Goal: Information Seeking & Learning: Learn about a topic

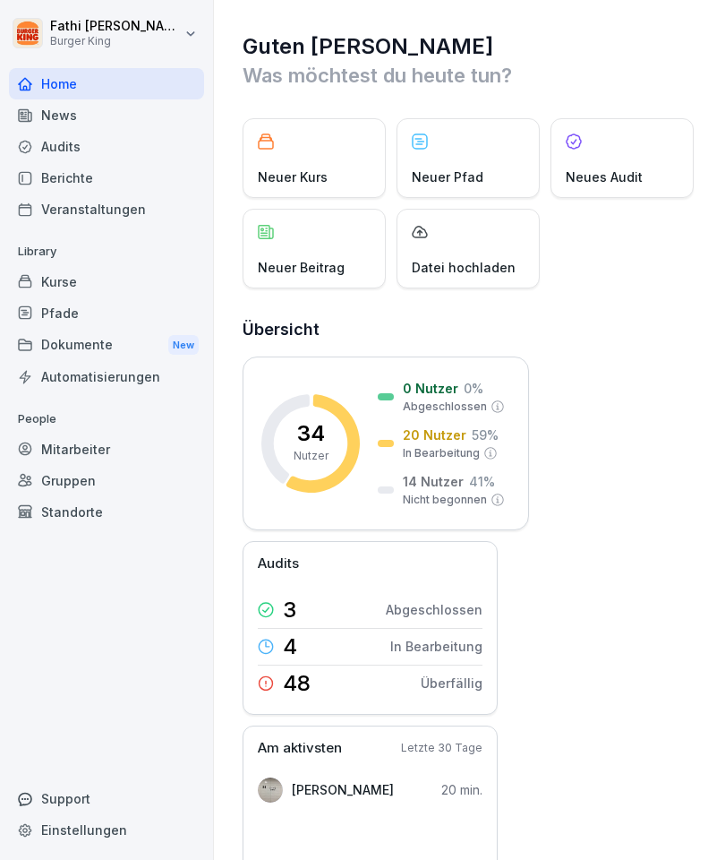
click at [83, 102] on div "News" at bounding box center [106, 114] width 195 height 31
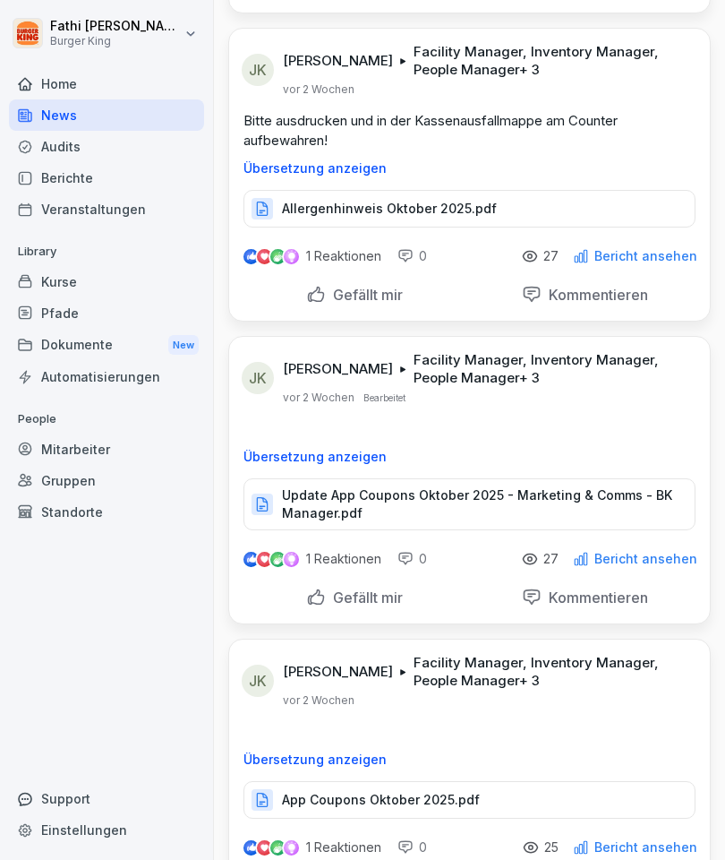
scroll to position [10145, 0]
click at [304, 51] on p "[PERSON_NAME]" at bounding box center [338, 60] width 110 height 18
click at [117, 331] on div "Dokumente New" at bounding box center [106, 345] width 195 height 33
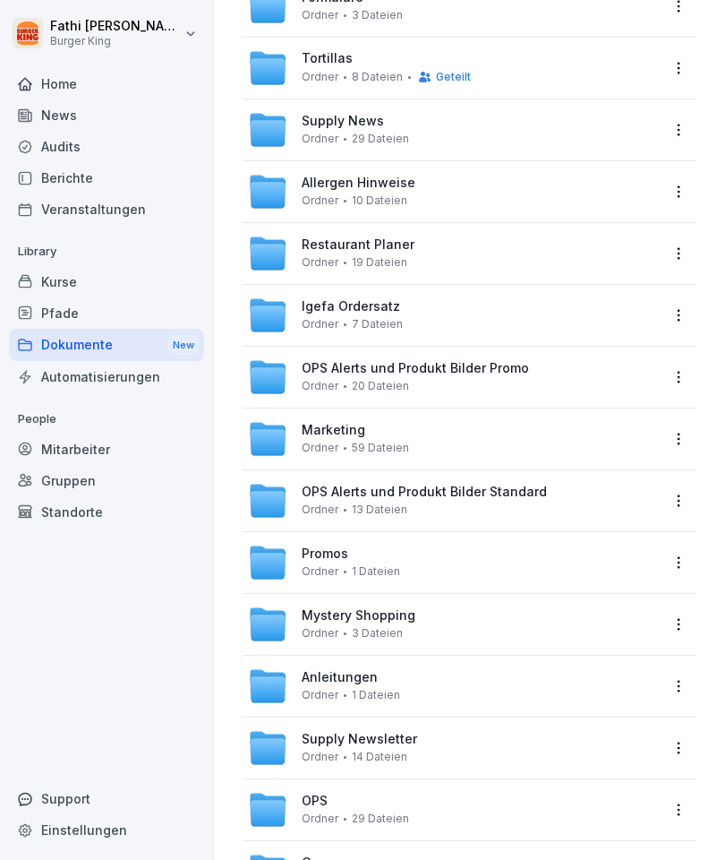
scroll to position [143, 0]
click at [544, 370] on div "OPS Alerts und Produkt Bilder Promo [PERSON_NAME] 20 Dateien" at bounding box center [453, 377] width 411 height 39
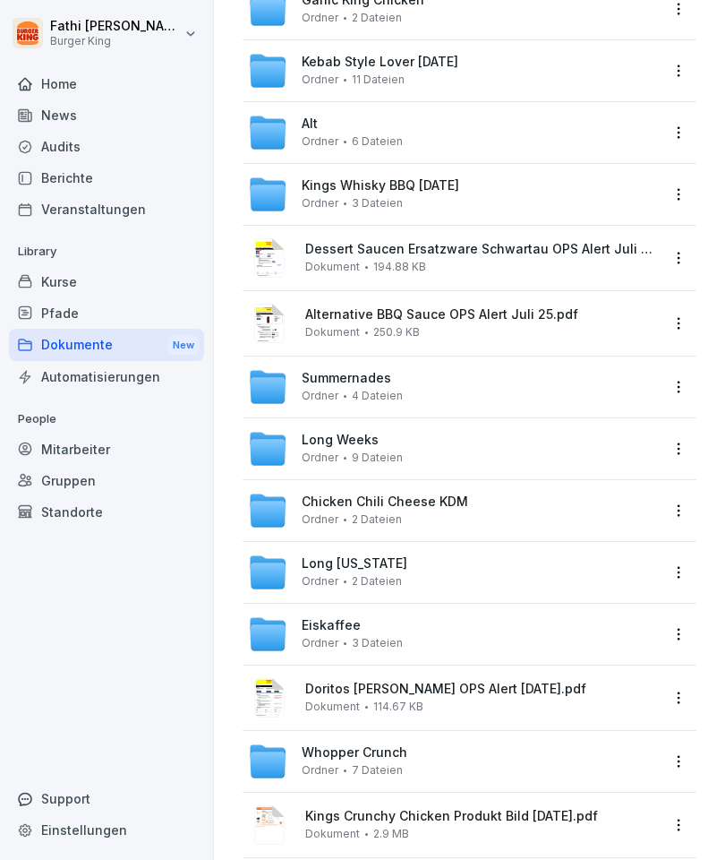
scroll to position [202, 0]
click at [519, 431] on div "Long Weeks [PERSON_NAME] 9 Dateien" at bounding box center [453, 449] width 411 height 39
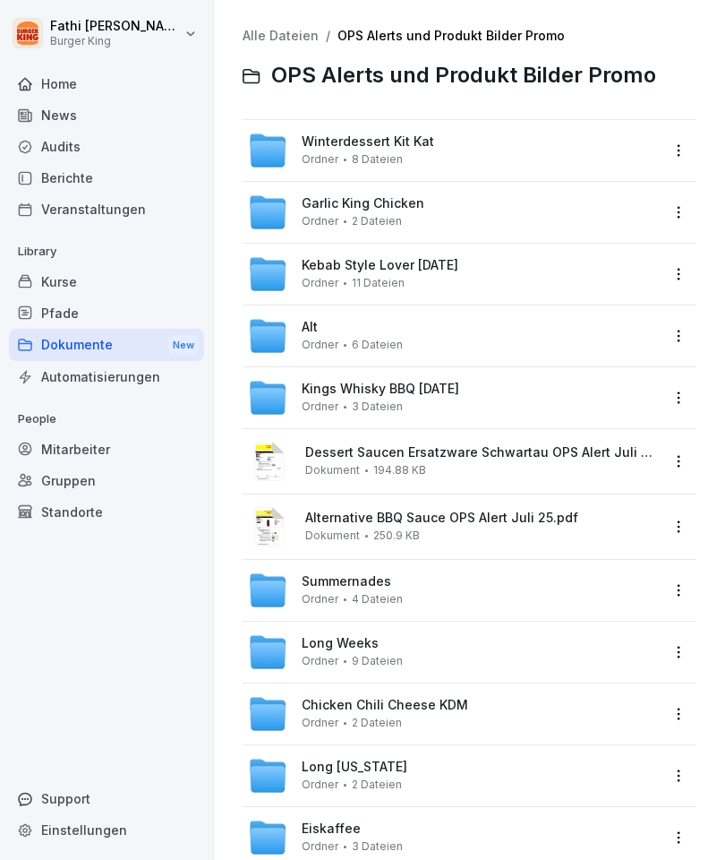
click at [497, 317] on div "Alt Ordner 6 Dateien" at bounding box center [453, 335] width 411 height 39
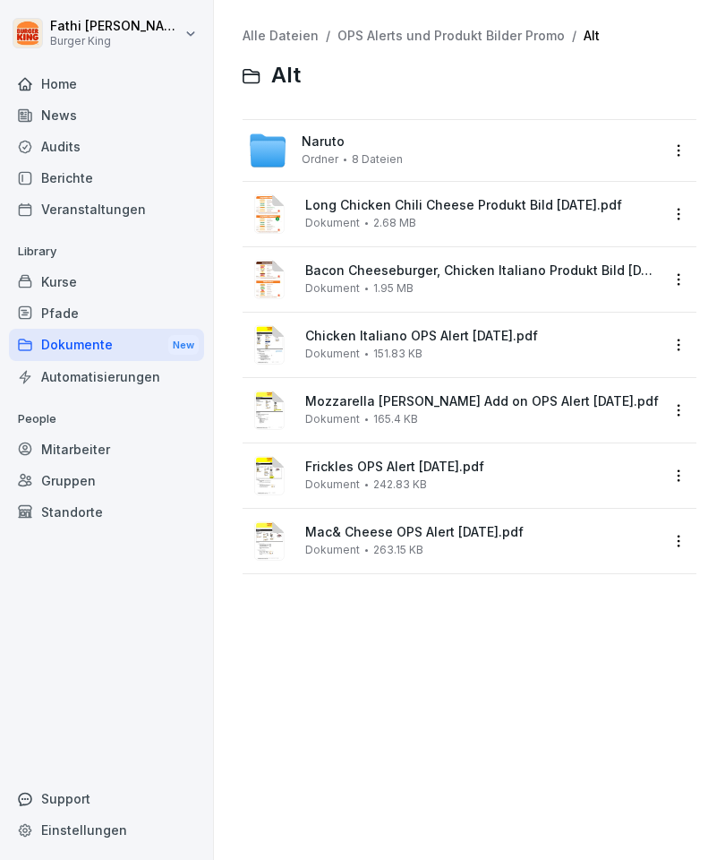
click at [503, 154] on div "Naruto [PERSON_NAME] 8 Dateien" at bounding box center [453, 150] width 411 height 39
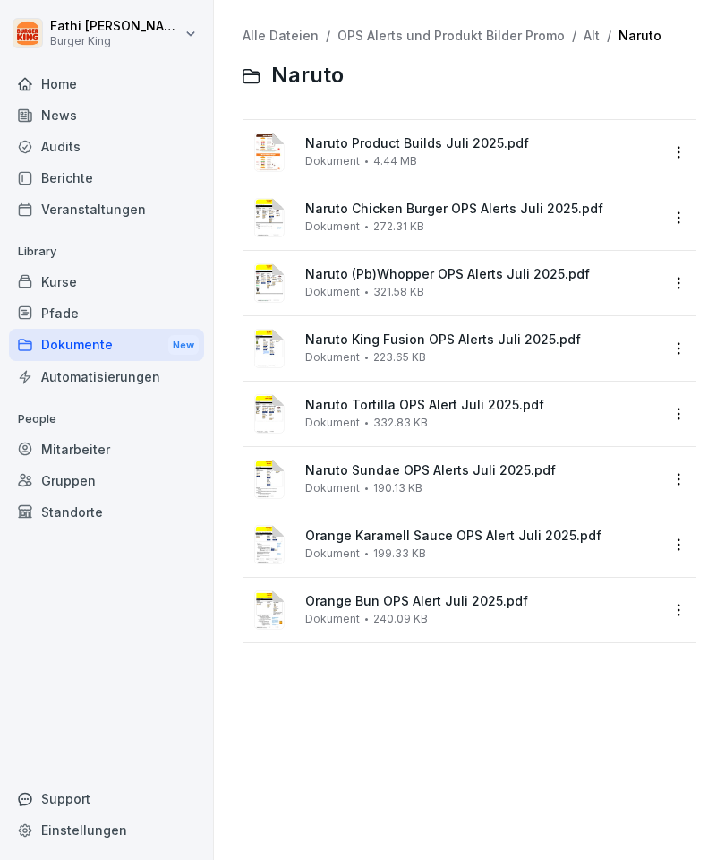
click at [510, 279] on span "Naruto (Pb)Whopper OPS Alerts Juli 2025.pdf" at bounding box center [482, 274] width 354 height 15
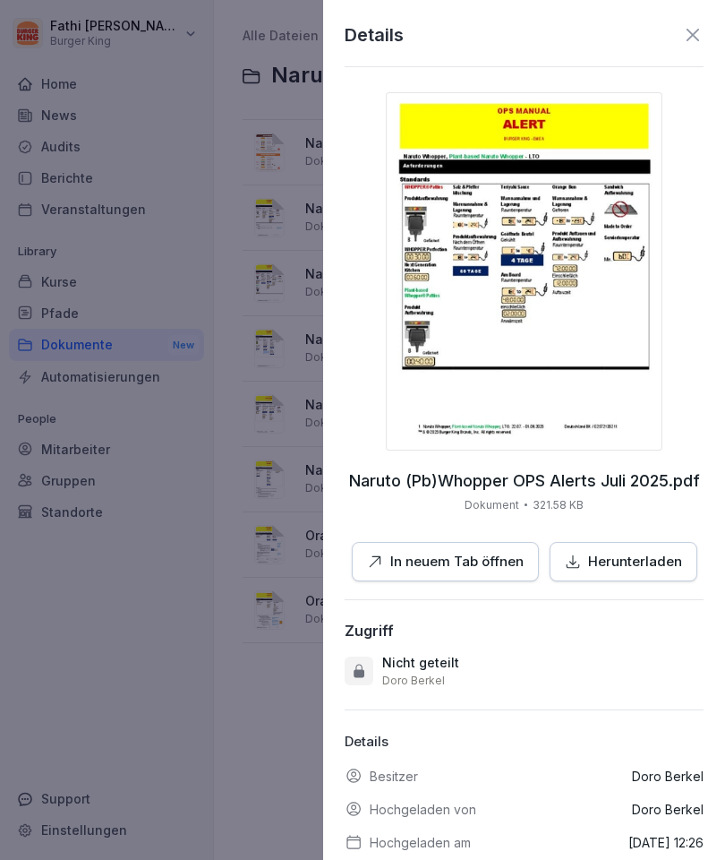
click at [304, 117] on div at bounding box center [362, 430] width 725 height 860
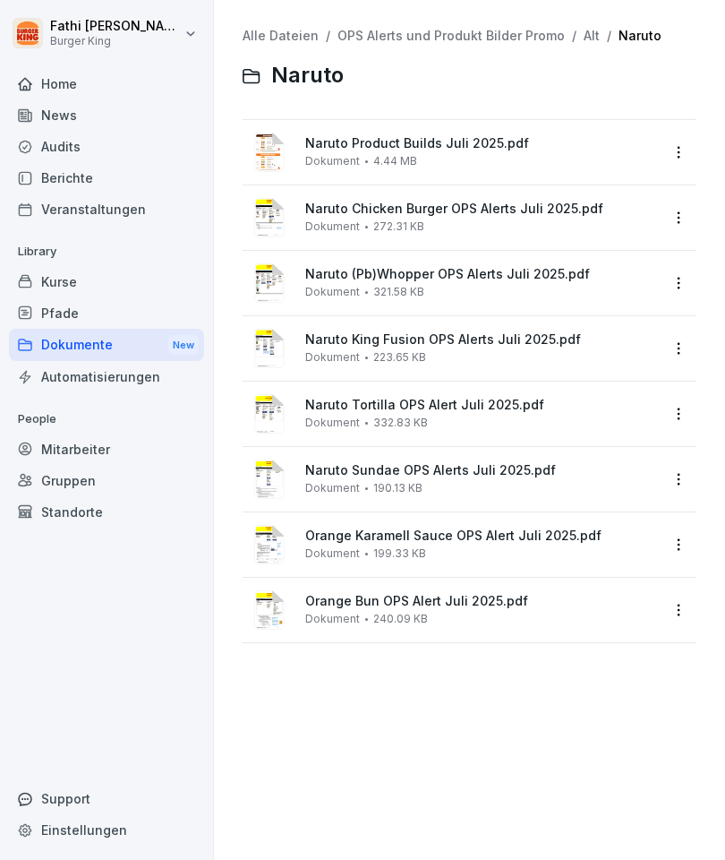
click at [421, 152] on div "Naruto Product Builds Juli 2025.pdf Dokument 4.44 MB" at bounding box center [482, 151] width 354 height 31
